Goal: Task Accomplishment & Management: Manage account settings

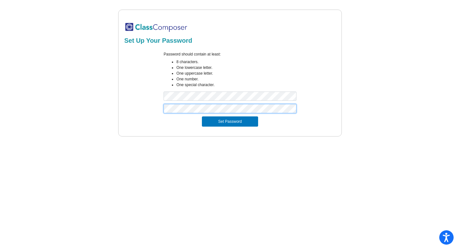
click at [202, 117] on button "Set Password" at bounding box center [230, 122] width 56 height 10
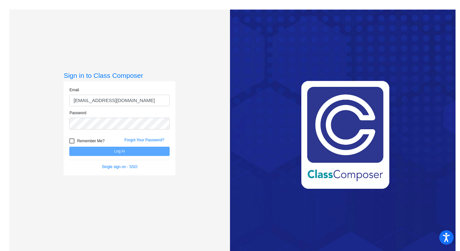
type input "[EMAIL_ADDRESS][DOMAIN_NAME]"
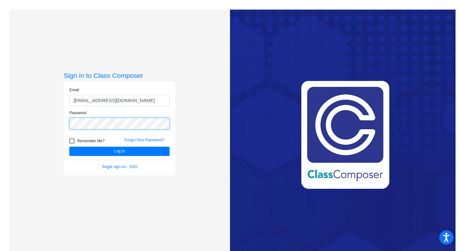
click at [69, 147] on button "Log In" at bounding box center [119, 151] width 100 height 9
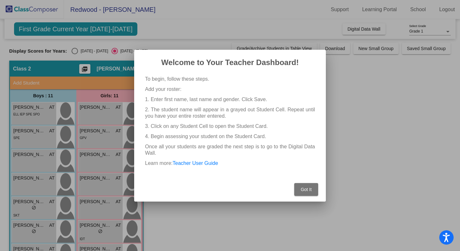
click at [304, 190] on span "Got It" at bounding box center [305, 189] width 11 height 5
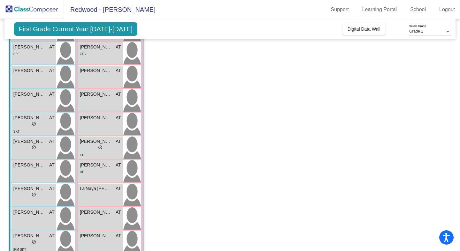
scroll to position [83, 0]
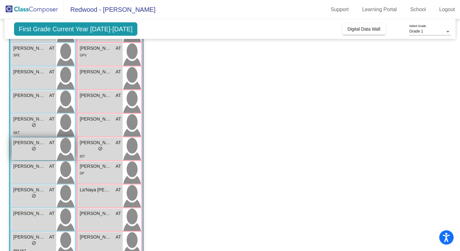
click at [35, 154] on div "[PERSON_NAME] AT lock do_not_disturb_alt" at bounding box center [34, 149] width 44 height 22
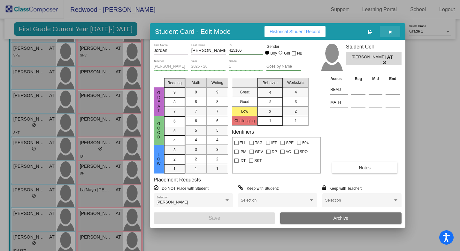
click at [390, 31] on icon "button" at bounding box center [390, 32] width 4 height 4
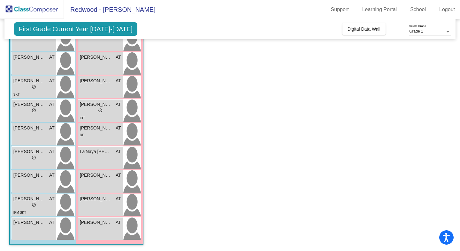
scroll to position [109, 0]
